Goal: Go to known website: Access a specific website the user already knows

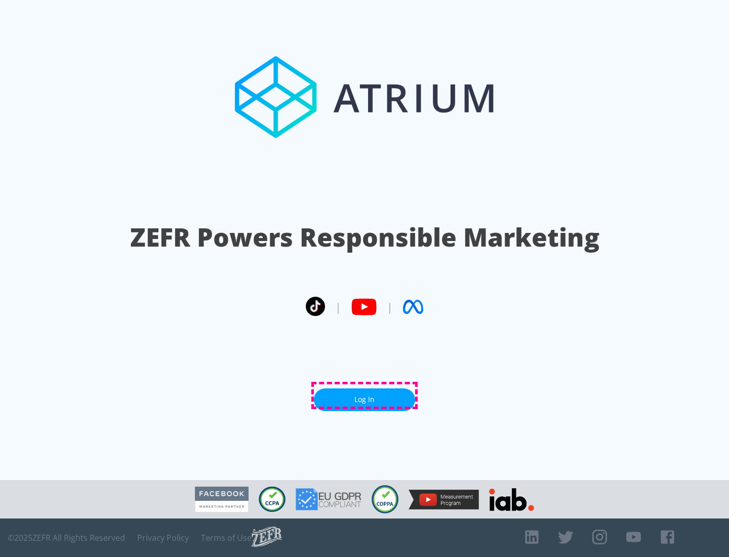
click at [364, 395] on link "Log In" at bounding box center [364, 399] width 101 height 23
